Goal: Information Seeking & Learning: Learn about a topic

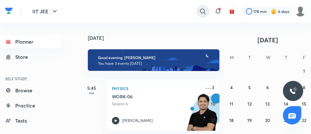
click at [203, 7] on div at bounding box center [203, 11] width 13 height 13
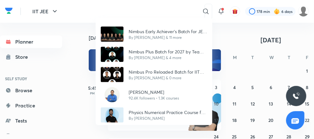
click at [250, 44] on div "Nimbus Early Achiever’s Batch for JEE Main and Advanced 2027 By [PERSON_NAME] &…" at bounding box center [157, 69] width 314 height 139
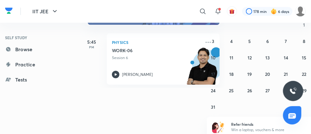
scroll to position [47, 0]
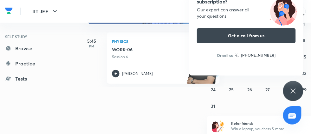
click at [297, 90] on div "Have questions about the subscription? Our expert can answer all your questions…" at bounding box center [293, 91] width 20 height 20
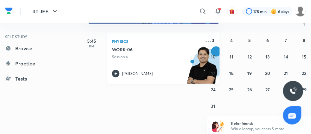
click at [120, 74] on div "[PERSON_NAME]" at bounding box center [156, 74] width 88 height 8
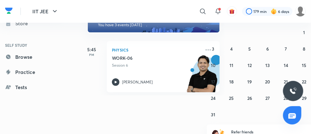
scroll to position [39, 0]
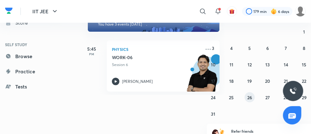
click at [249, 95] on abbr "26" at bounding box center [249, 98] width 5 height 6
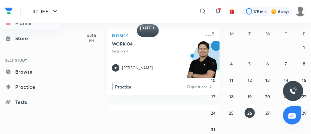
scroll to position [49, 0]
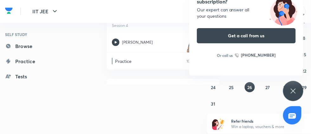
click at [295, 88] on icon at bounding box center [293, 91] width 8 height 8
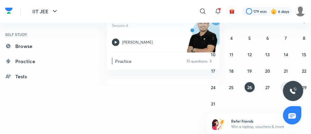
click at [283, 88] on button "28" at bounding box center [286, 87] width 10 height 10
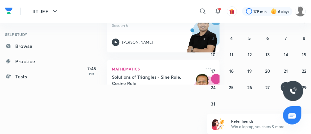
scroll to position [6, 0]
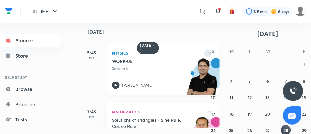
click at [204, 53] on icon at bounding box center [208, 53] width 8 height 8
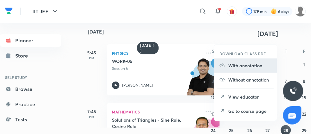
click at [246, 71] on li "With annotation" at bounding box center [245, 66] width 63 height 14
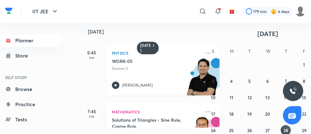
click at [114, 84] on icon at bounding box center [116, 86] width 8 height 8
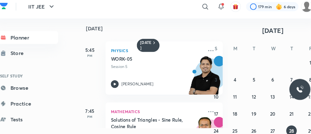
scroll to position [6, 1]
